Goal: Transaction & Acquisition: Download file/media

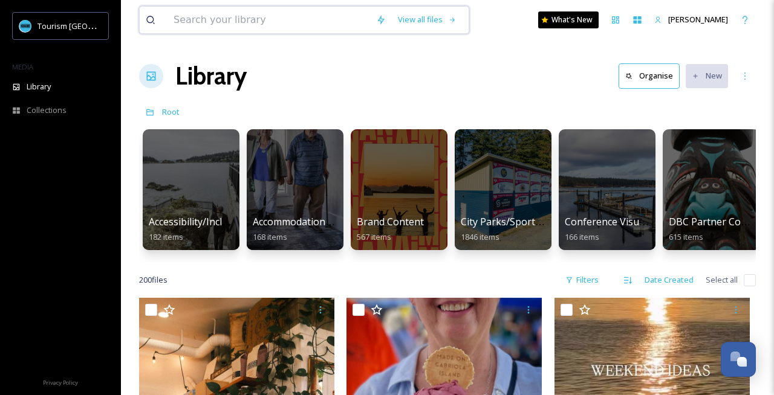
click at [260, 19] on input at bounding box center [268, 20] width 202 height 27
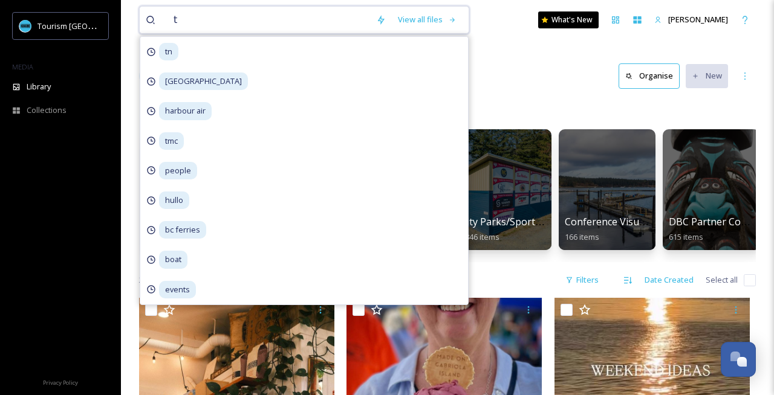
type input "tn"
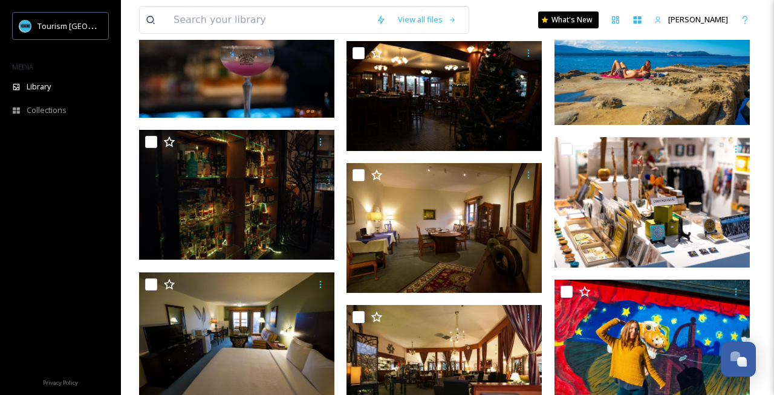
scroll to position [2970, 0]
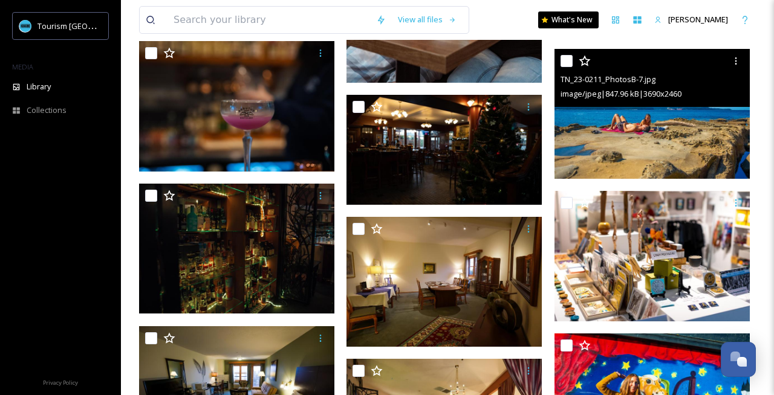
click at [604, 143] on img at bounding box center [651, 114] width 195 height 130
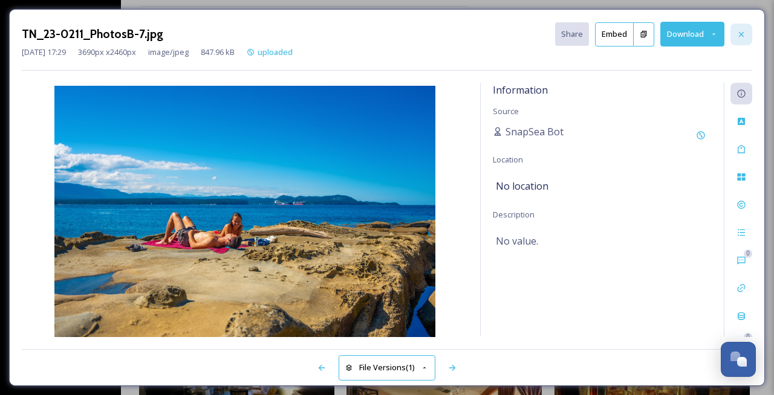
click at [738, 37] on icon at bounding box center [741, 35] width 10 height 10
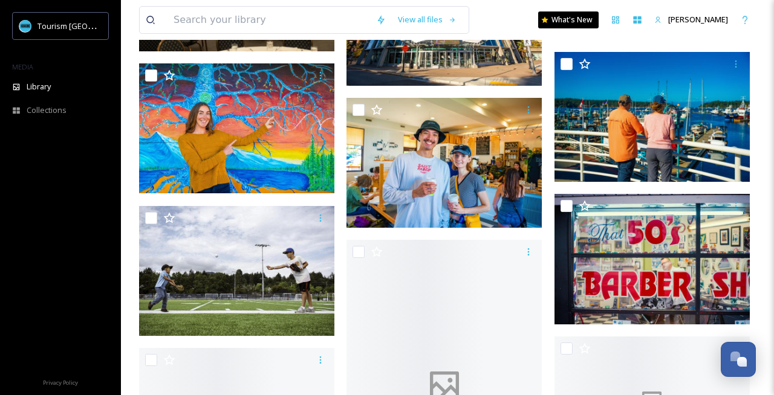
scroll to position [5627, 0]
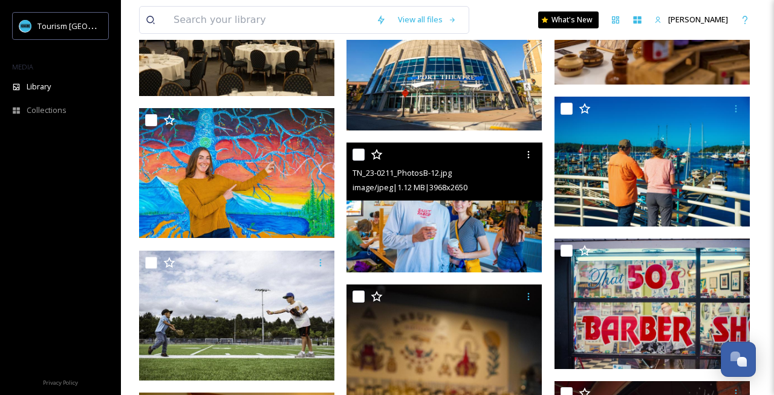
click at [512, 207] on img at bounding box center [443, 208] width 195 height 130
checkbox input "true"
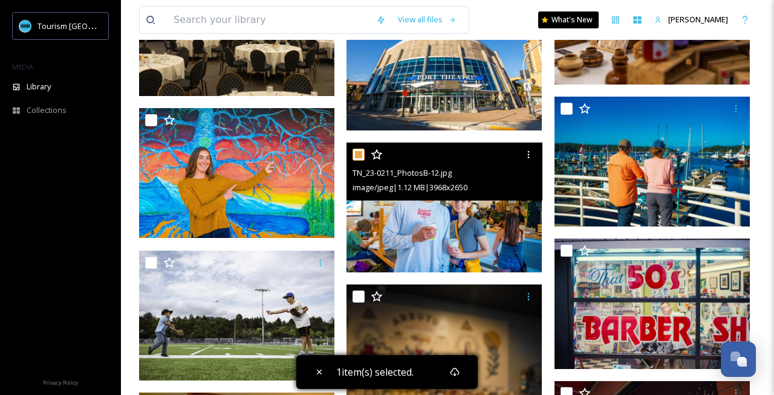
click at [489, 212] on img at bounding box center [443, 208] width 195 height 130
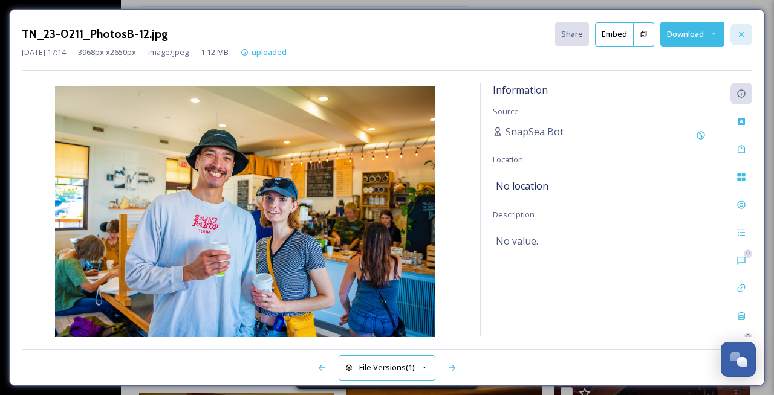
click at [735, 39] on div at bounding box center [741, 35] width 22 height 22
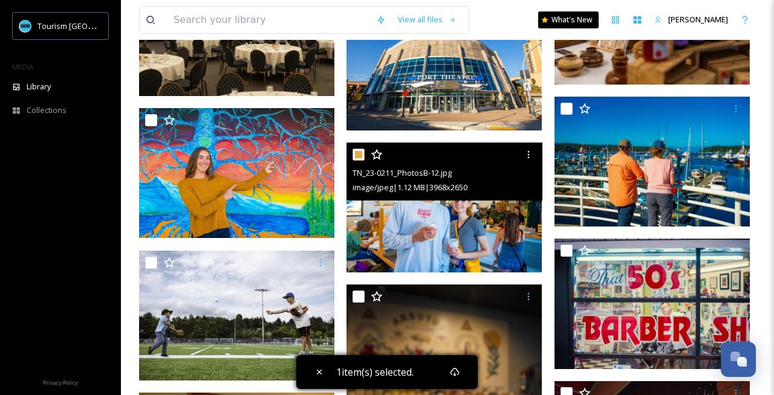
click at [513, 237] on img at bounding box center [443, 208] width 195 height 130
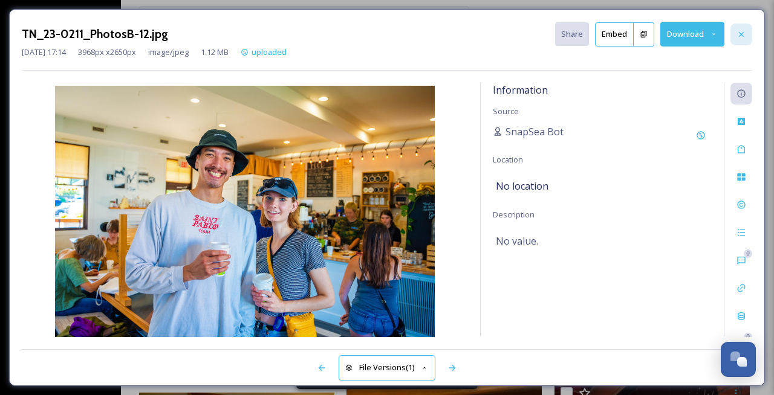
click at [738, 36] on icon at bounding box center [741, 35] width 10 height 10
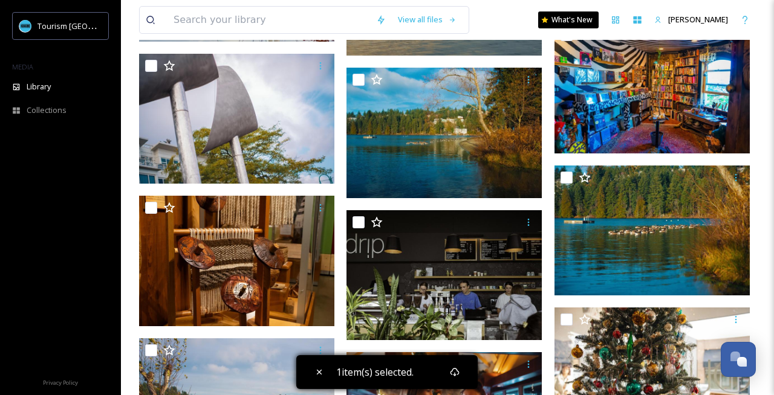
scroll to position [7674, 0]
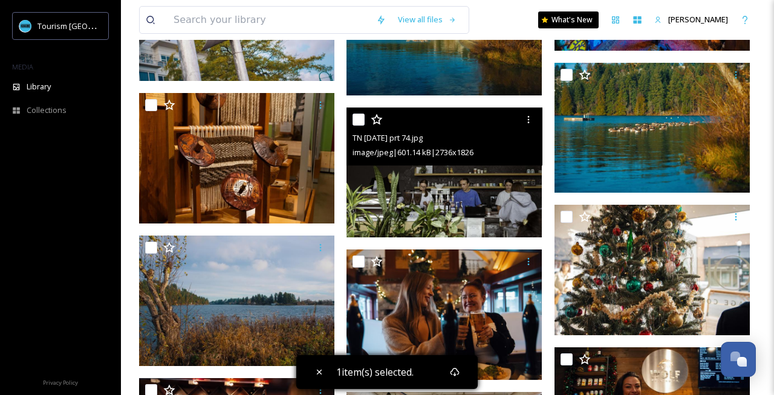
click at [497, 202] on img at bounding box center [443, 173] width 195 height 130
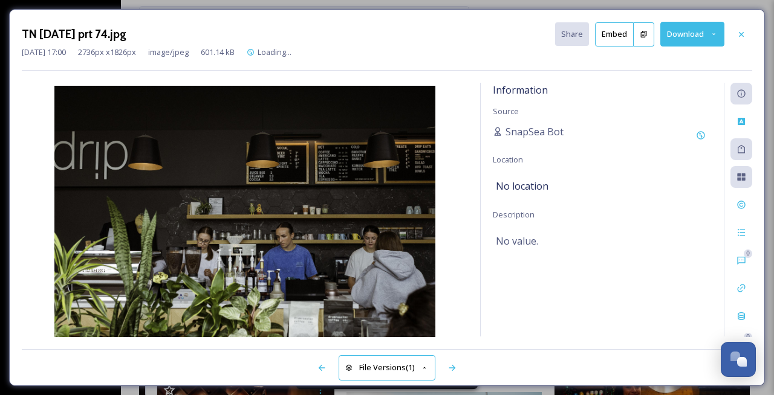
click at [678, 37] on button "Download" at bounding box center [692, 34] width 64 height 25
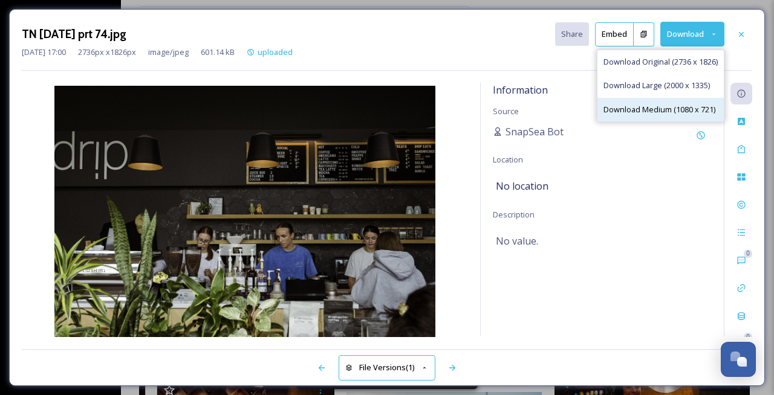
click at [663, 104] on span "Download Medium (1080 x 721)" at bounding box center [659, 109] width 112 height 11
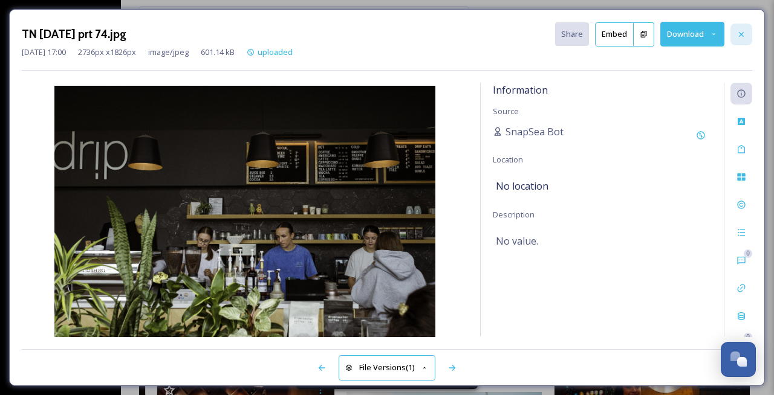
click at [742, 33] on icon at bounding box center [741, 35] width 10 height 10
